Goal: Task Accomplishment & Management: Use online tool/utility

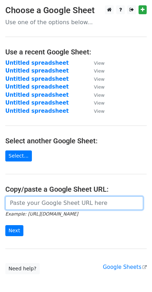
click at [36, 196] on input "url" at bounding box center [74, 203] width 138 height 14
paste input "[URL][DOMAIN_NAME]"
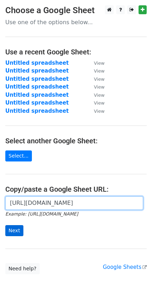
type input "[URL][DOMAIN_NAME]"
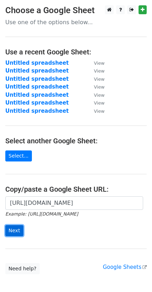
scroll to position [0, 0]
click at [16, 225] on input "Next" at bounding box center [14, 230] width 18 height 11
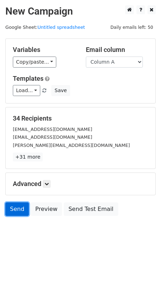
click at [16, 202] on link "Send" at bounding box center [16, 209] width 23 height 14
